Goal: Task Accomplishment & Management: Manage account settings

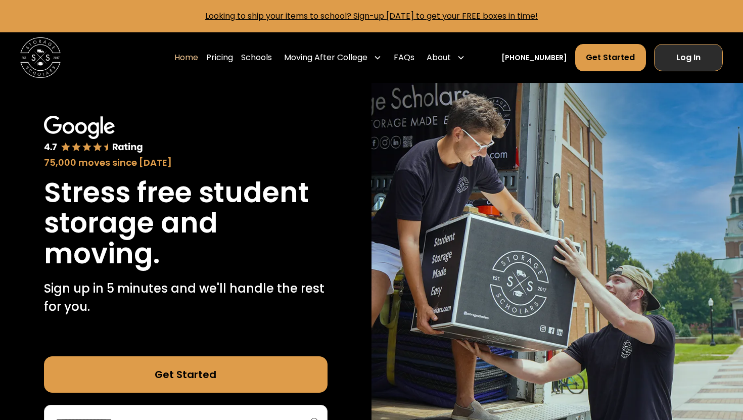
click at [693, 52] on link "Log In" at bounding box center [688, 57] width 69 height 27
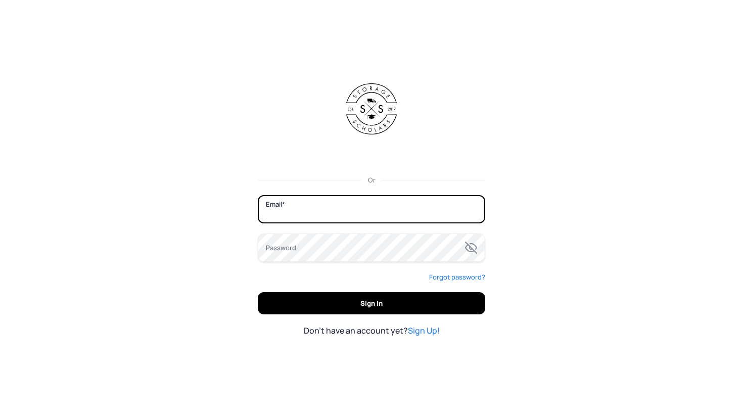
click at [368, 208] on input "Email" at bounding box center [372, 209] width 228 height 28
type input "**********"
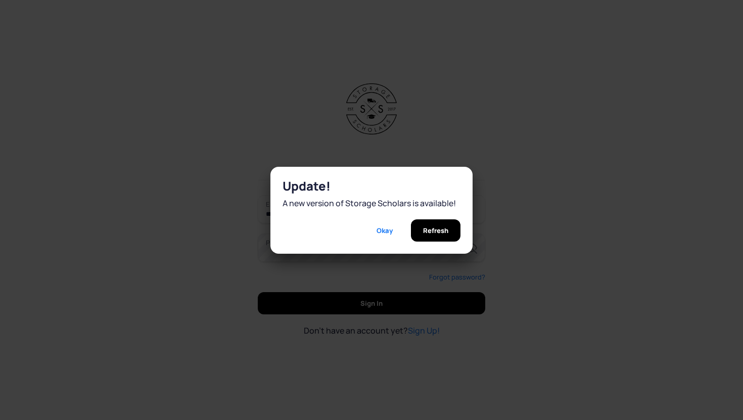
click at [411, 219] on button "Refresh" at bounding box center [436, 230] width 50 height 22
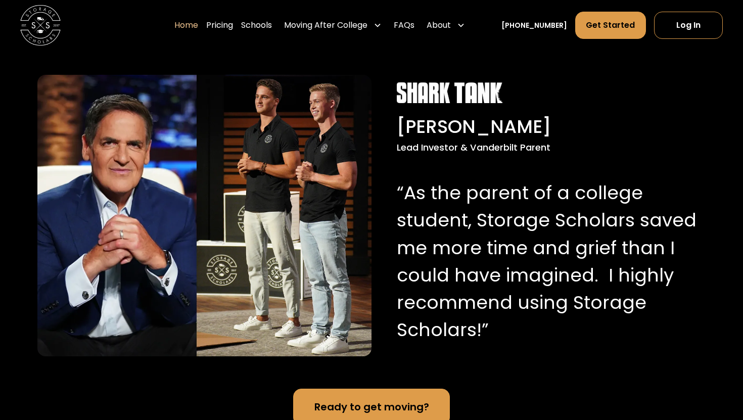
scroll to position [926, 0]
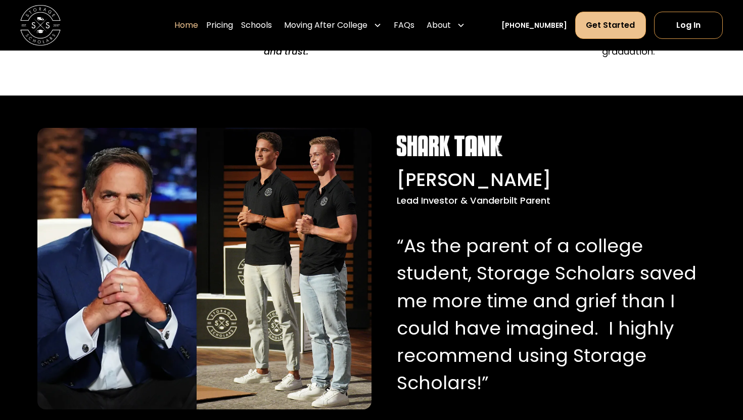
click at [621, 24] on link "Get Started" at bounding box center [610, 25] width 70 height 27
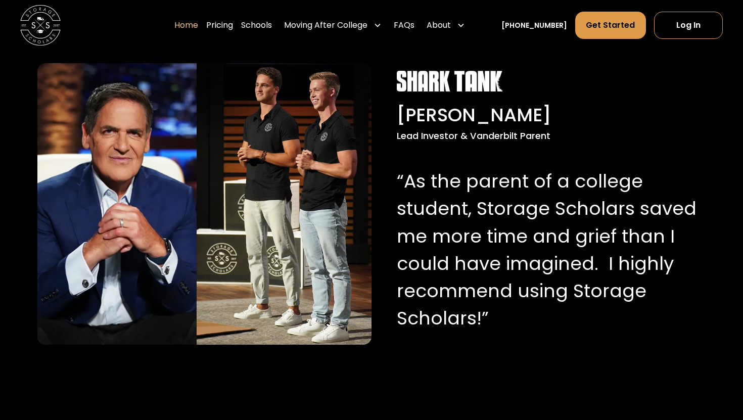
scroll to position [926, 0]
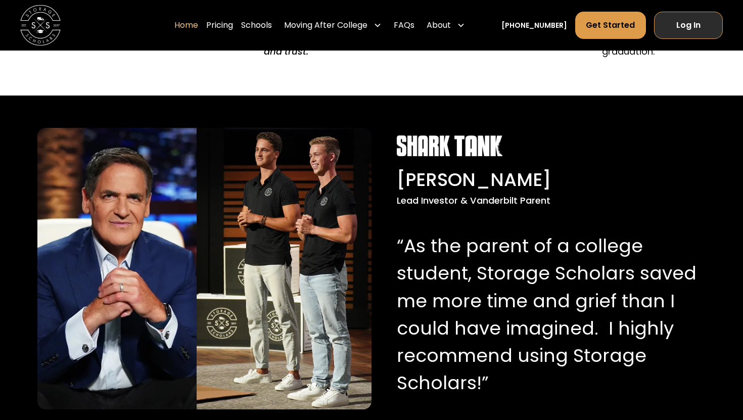
click at [693, 25] on link "Log In" at bounding box center [688, 25] width 69 height 27
